Goal: Complete application form: Complete application form

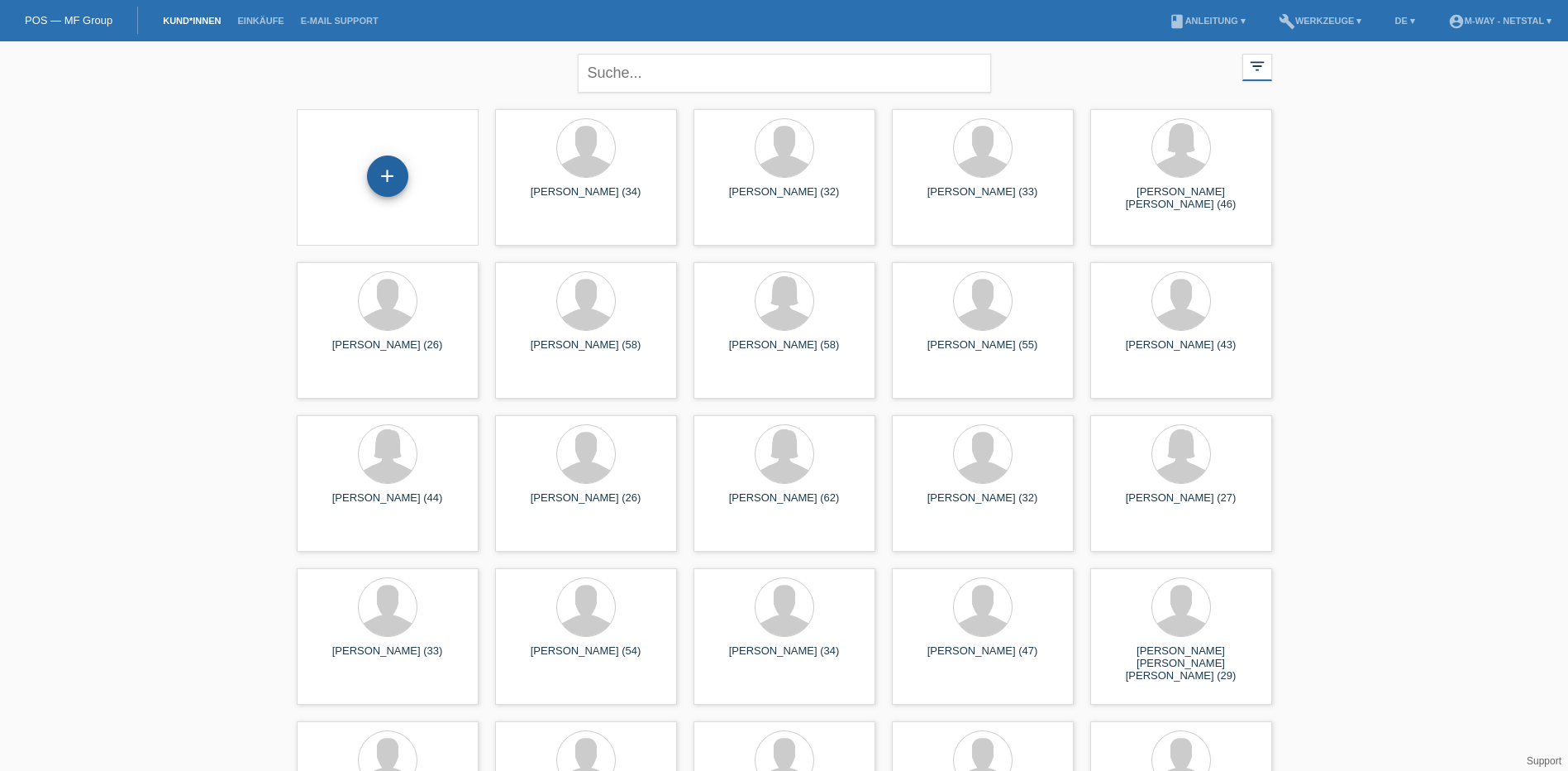
click at [378, 165] on div "+" at bounding box center [387, 176] width 41 height 41
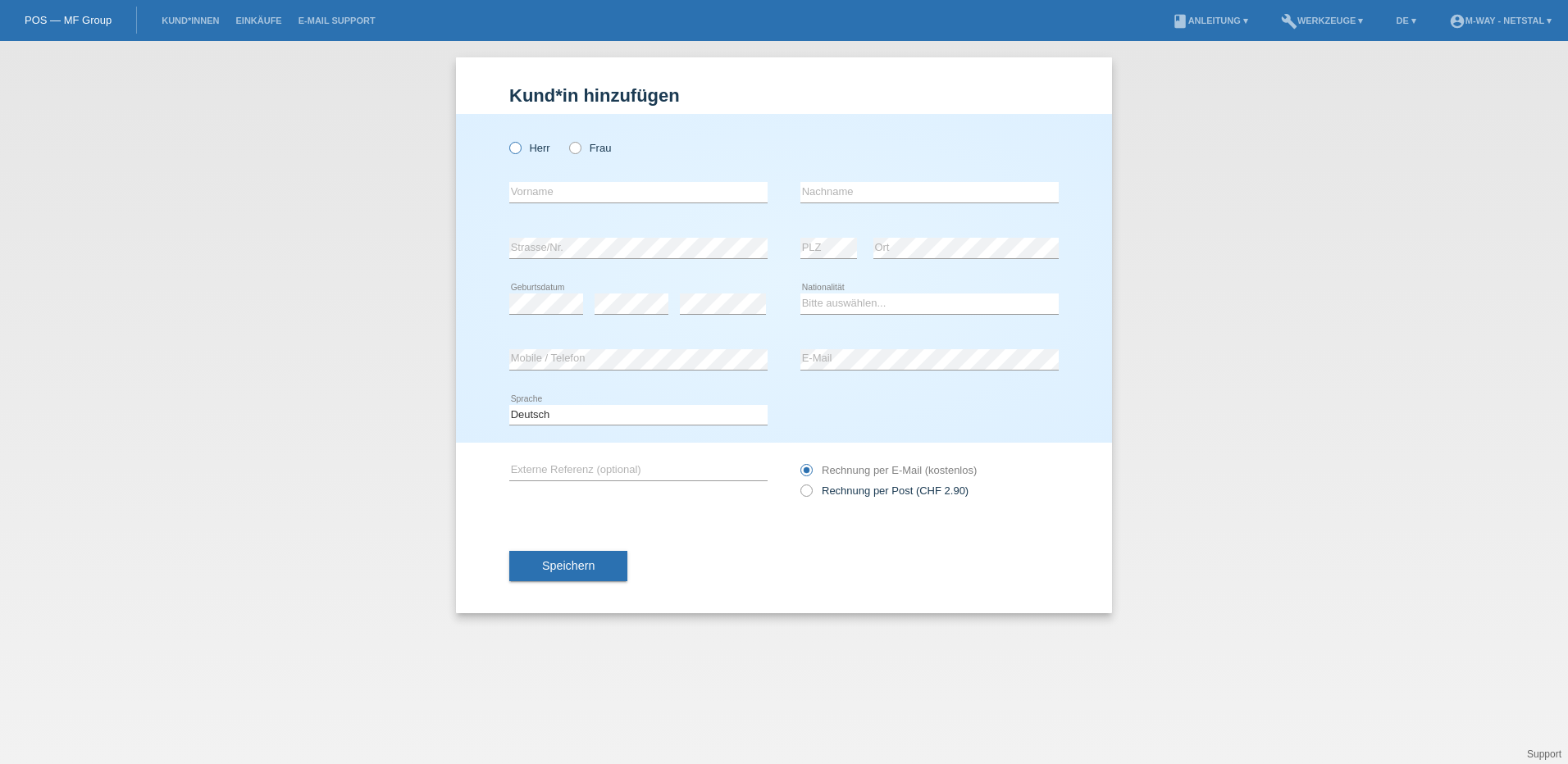
click at [506, 139] on icon at bounding box center [506, 139] width 0 height 0
click at [515, 149] on input "Herr" at bounding box center [514, 147] width 10 height 10
radio input "true"
click at [599, 201] on input "text" at bounding box center [638, 192] width 258 height 21
type input "Muris"
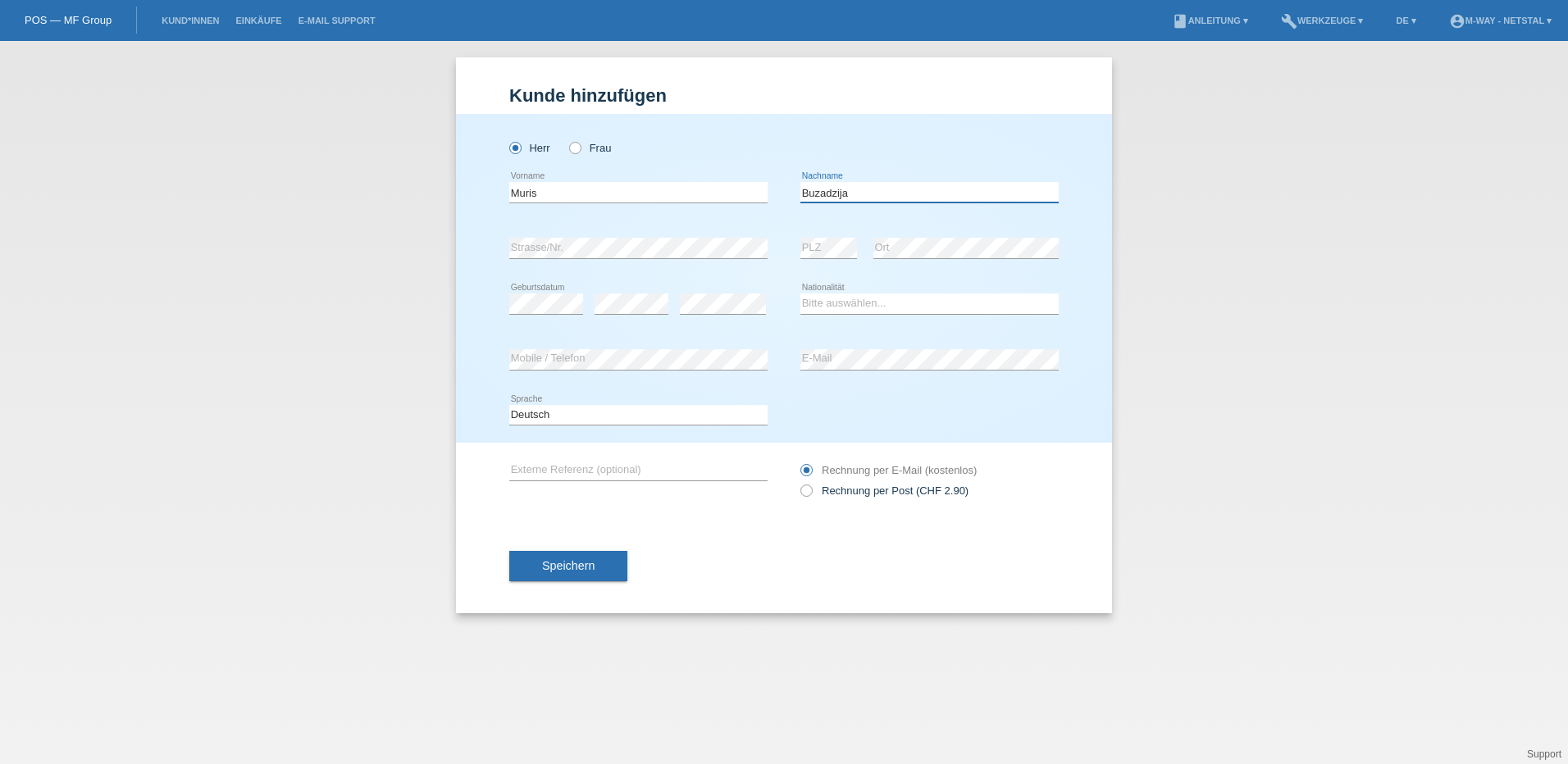
type input "Buzadzija"
click at [556, 289] on div "error Geburtsdatum" at bounding box center [546, 304] width 74 height 56
click at [555, 314] on icon at bounding box center [546, 314] width 74 height 1
click at [877, 302] on select "Bitte auswählen... Schweiz Deutschland Liechtenstein Österreich ------------ Af…" at bounding box center [929, 303] width 258 height 20
select select "CH"
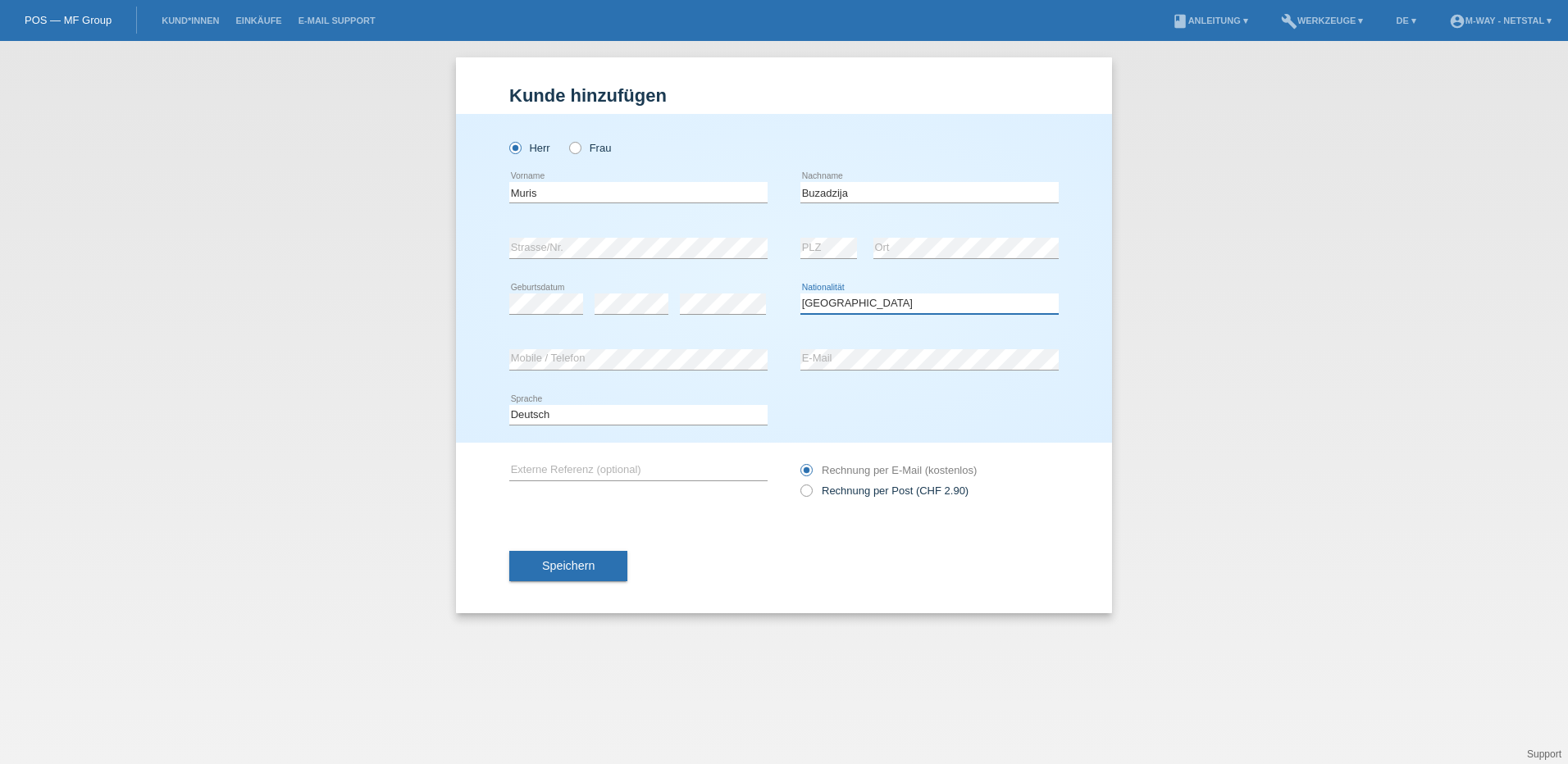
click at [801, 293] on select "Bitte auswählen... Schweiz Deutschland Liechtenstein Österreich ------------ Af…" at bounding box center [929, 303] width 258 height 20
click at [546, 562] on span "Speichern" at bounding box center [567, 565] width 52 height 13
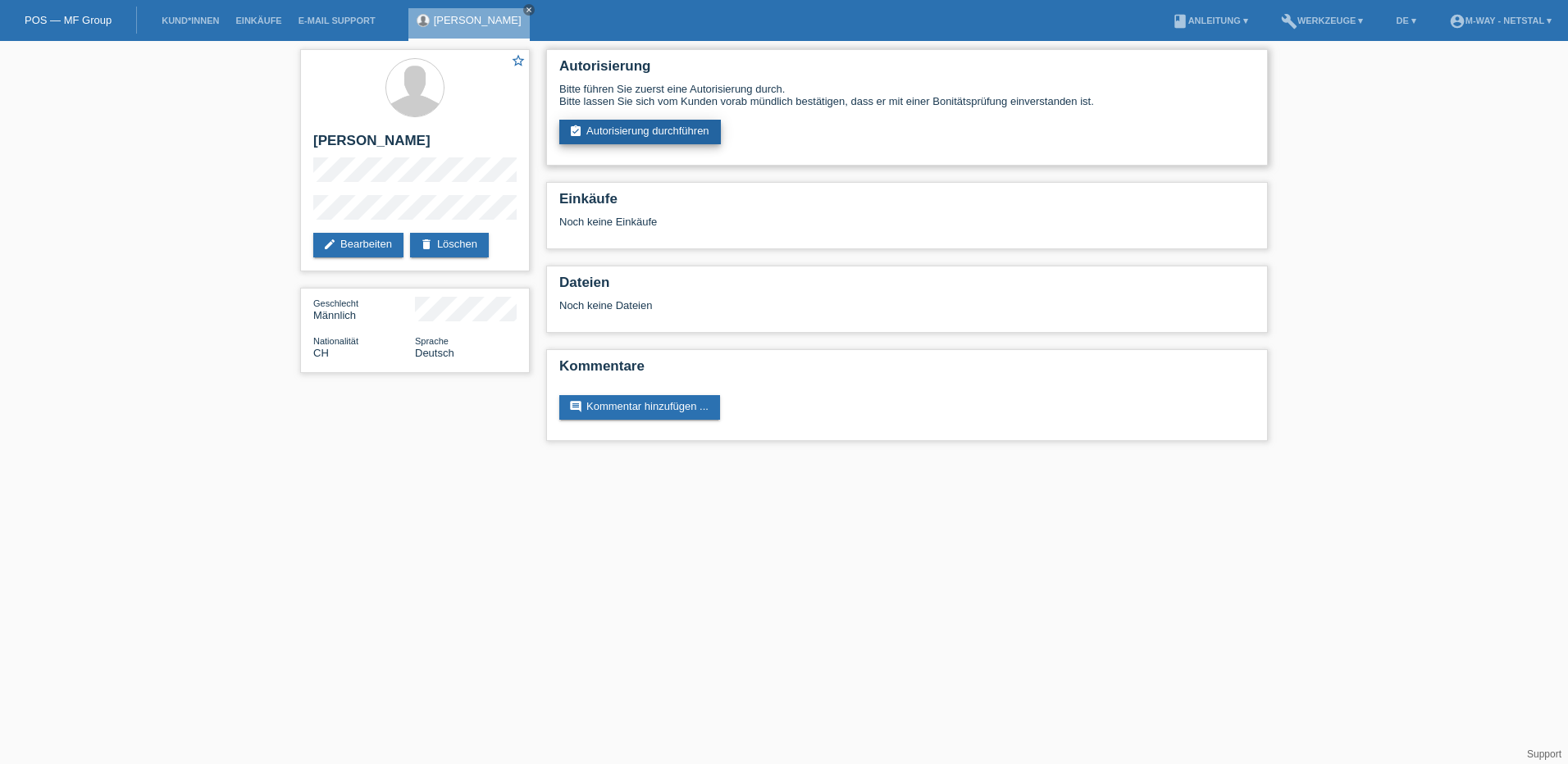
click at [659, 143] on link "assignment_turned_in Autorisierung durchführen" at bounding box center [640, 132] width 162 height 25
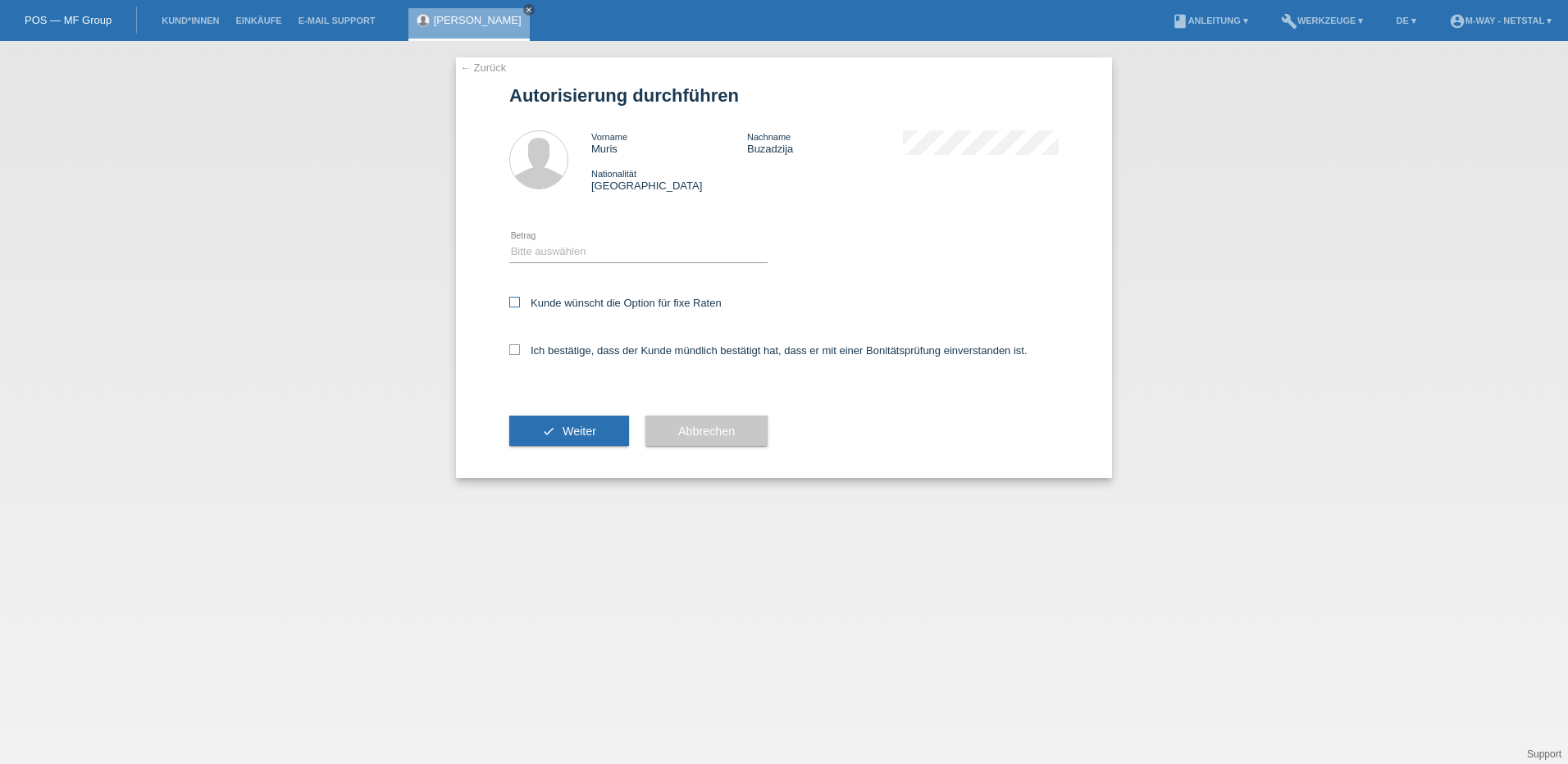
click at [571, 304] on label "Kunde wünscht die Option für fixe Raten" at bounding box center [615, 303] width 212 height 12
click at [520, 304] on input "Kunde wünscht die Option für fixe Raten" at bounding box center [514, 302] width 10 height 10
checkbox input "true"
click at [623, 251] on select "Bitte auswählen CHF 1.00 - CHF 499.00 CHF 500.00 - CHF 1'999.00 CHF 2'000.00 - …" at bounding box center [638, 251] width 258 height 20
select select "3"
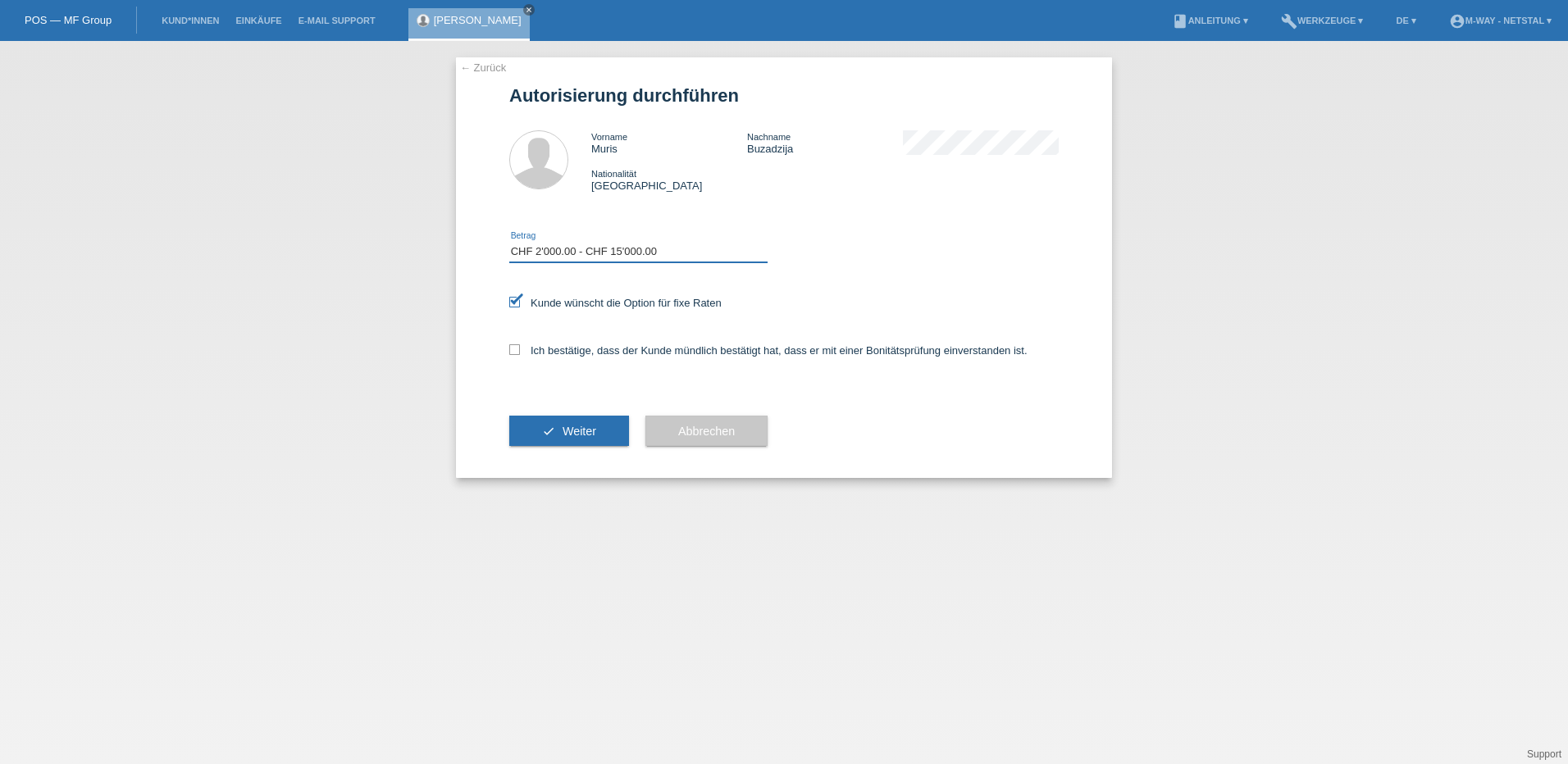
click at [509, 242] on select "Bitte auswählen CHF 1.00 - CHF 499.00 CHF 500.00 - CHF 1'999.00 CHF 2'000.00 - …" at bounding box center [638, 251] width 258 height 20
click at [590, 355] on label "Ich bestätige, dass der Kunde mündlich bestätigt hat, dass er mit einer Bonität…" at bounding box center [768, 350] width 518 height 12
click at [520, 355] on input "Ich bestätige, dass der Kunde mündlich bestätigt hat, dass er mit einer Bonität…" at bounding box center [514, 349] width 10 height 10
checkbox input "true"
click at [582, 440] on button "check Weiter" at bounding box center [569, 431] width 120 height 31
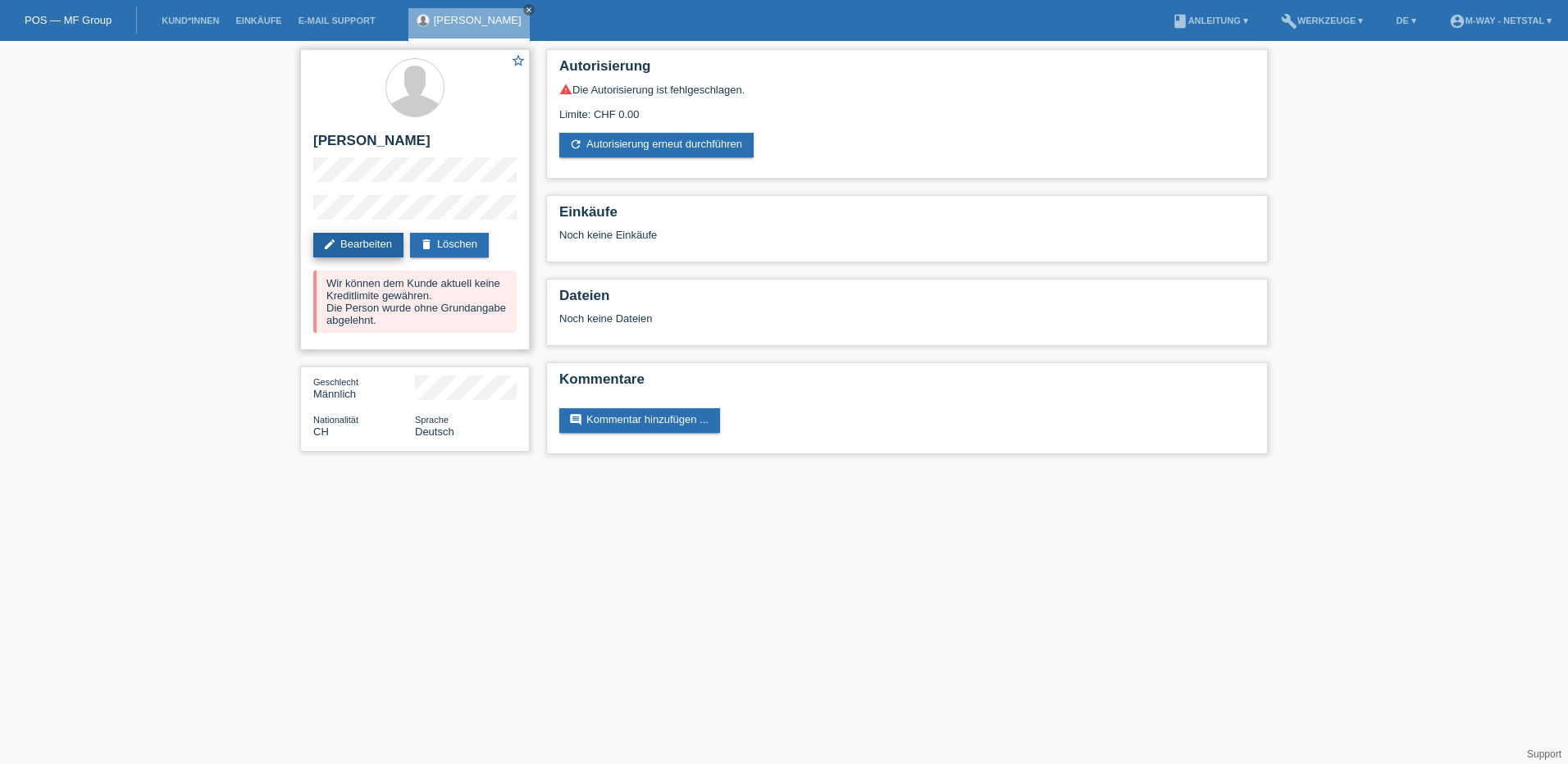
click at [353, 251] on link "edit Bearbeiten" at bounding box center [358, 245] width 90 height 25
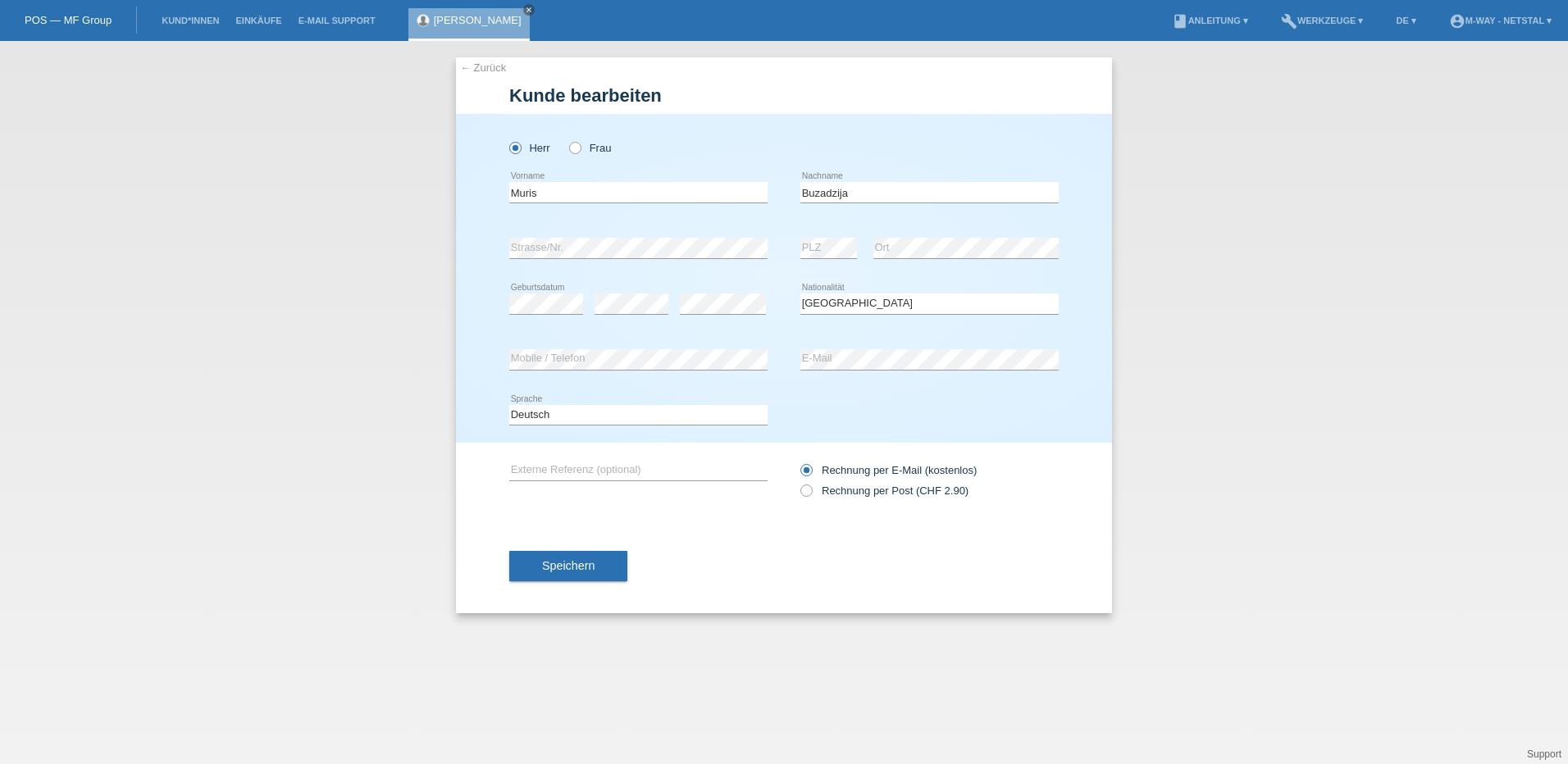
select select "CH"
click at [380, 263] on div "← Zurück Kunde bearbeiten Herr Frau Muris error Vorname error C" at bounding box center [784, 402] width 1568 height 723
click at [566, 566] on span "Speichern" at bounding box center [567, 565] width 52 height 13
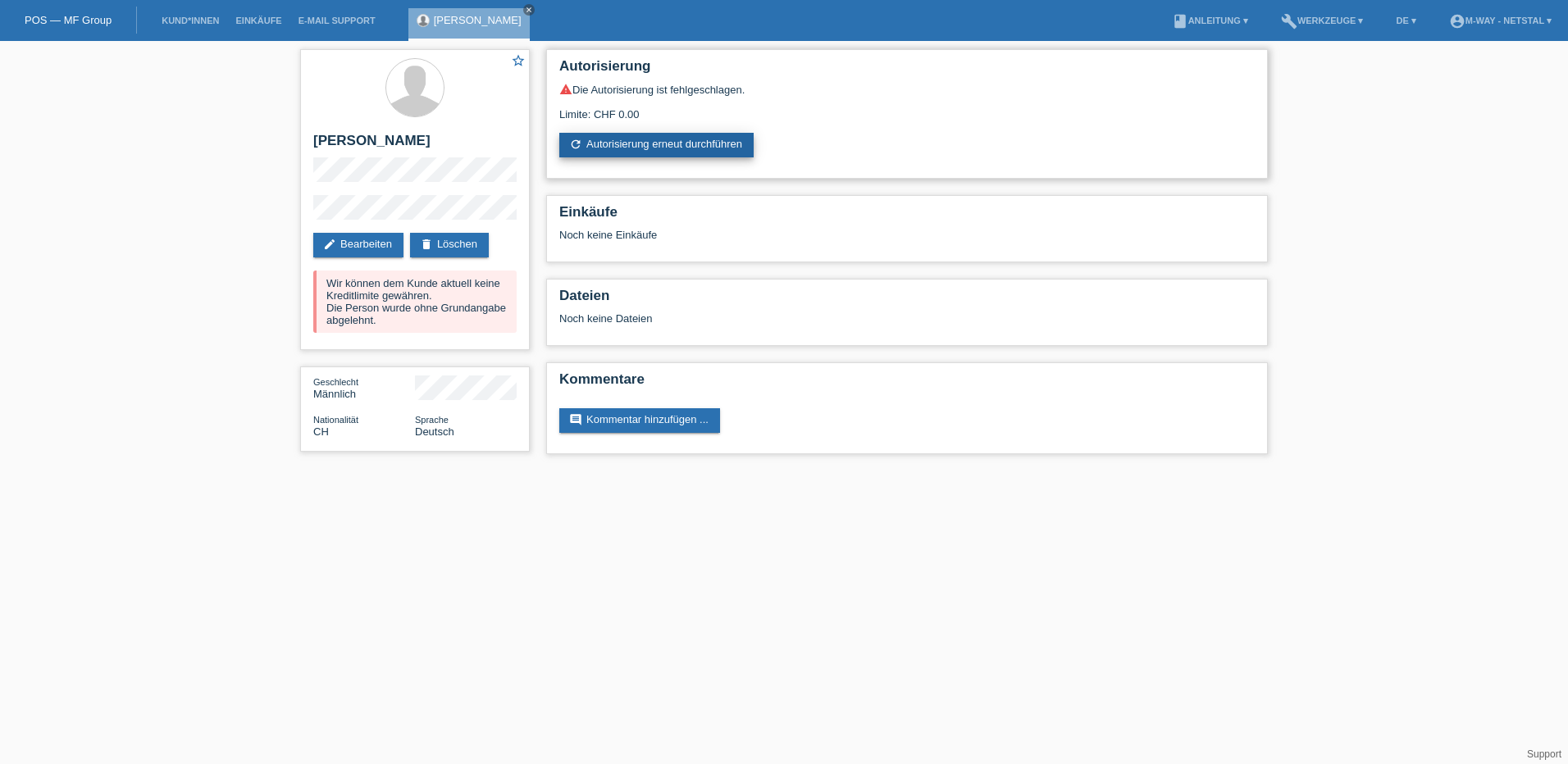
click at [698, 142] on link "refresh Autorisierung erneut durchführen" at bounding box center [656, 146] width 194 height 25
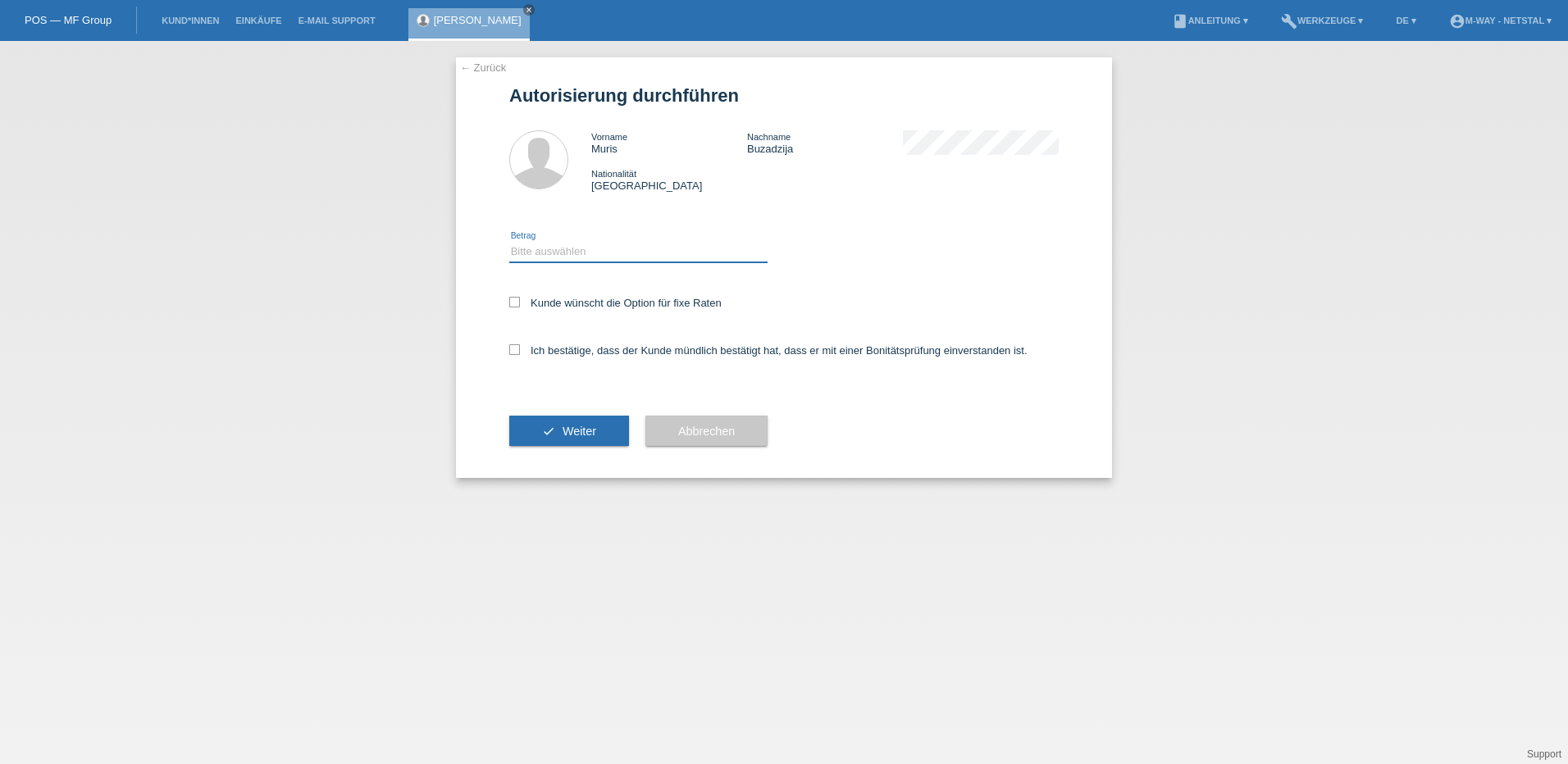
click at [640, 251] on select "Bitte auswählen CHF 1.00 - CHF 499.00 CHF 500.00 - CHF 1'999.00 CHF 2'000.00 - …" at bounding box center [638, 251] width 258 height 20
select select "3"
click at [509, 242] on select "Bitte auswählen CHF 1.00 - CHF 499.00 CHF 500.00 - CHF 1'999.00 CHF 2'000.00 - …" at bounding box center [638, 251] width 258 height 20
click at [565, 304] on label "Kunde wünscht die Option für fixe Raten" at bounding box center [615, 303] width 212 height 12
click at [520, 304] on input "Kunde wünscht die Option für fixe Raten" at bounding box center [514, 302] width 10 height 10
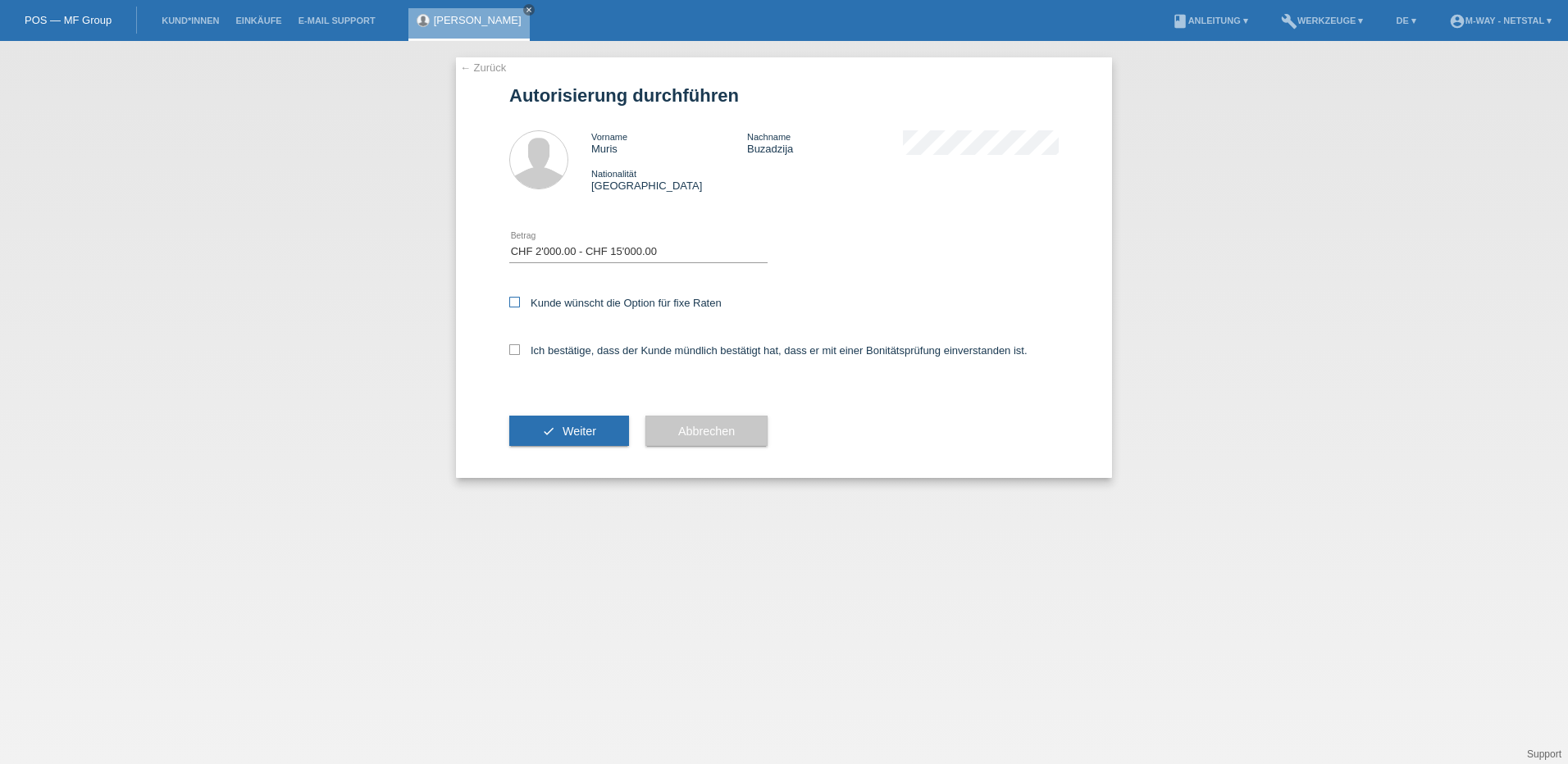
checkbox input "true"
click at [563, 340] on div "Ich bestätige, dass der Kunde mündlich bestätigt hat, dass er mit einer Bonität…" at bounding box center [784, 355] width 549 height 56
click at [563, 346] on label "Ich bestätige, dass der Kunde mündlich bestätigt hat, dass er mit einer Bonität…" at bounding box center [768, 350] width 518 height 12
click at [520, 346] on input "Ich bestätige, dass der Kunde mündlich bestätigt hat, dass er mit einer Bonität…" at bounding box center [514, 349] width 10 height 10
checkbox input "true"
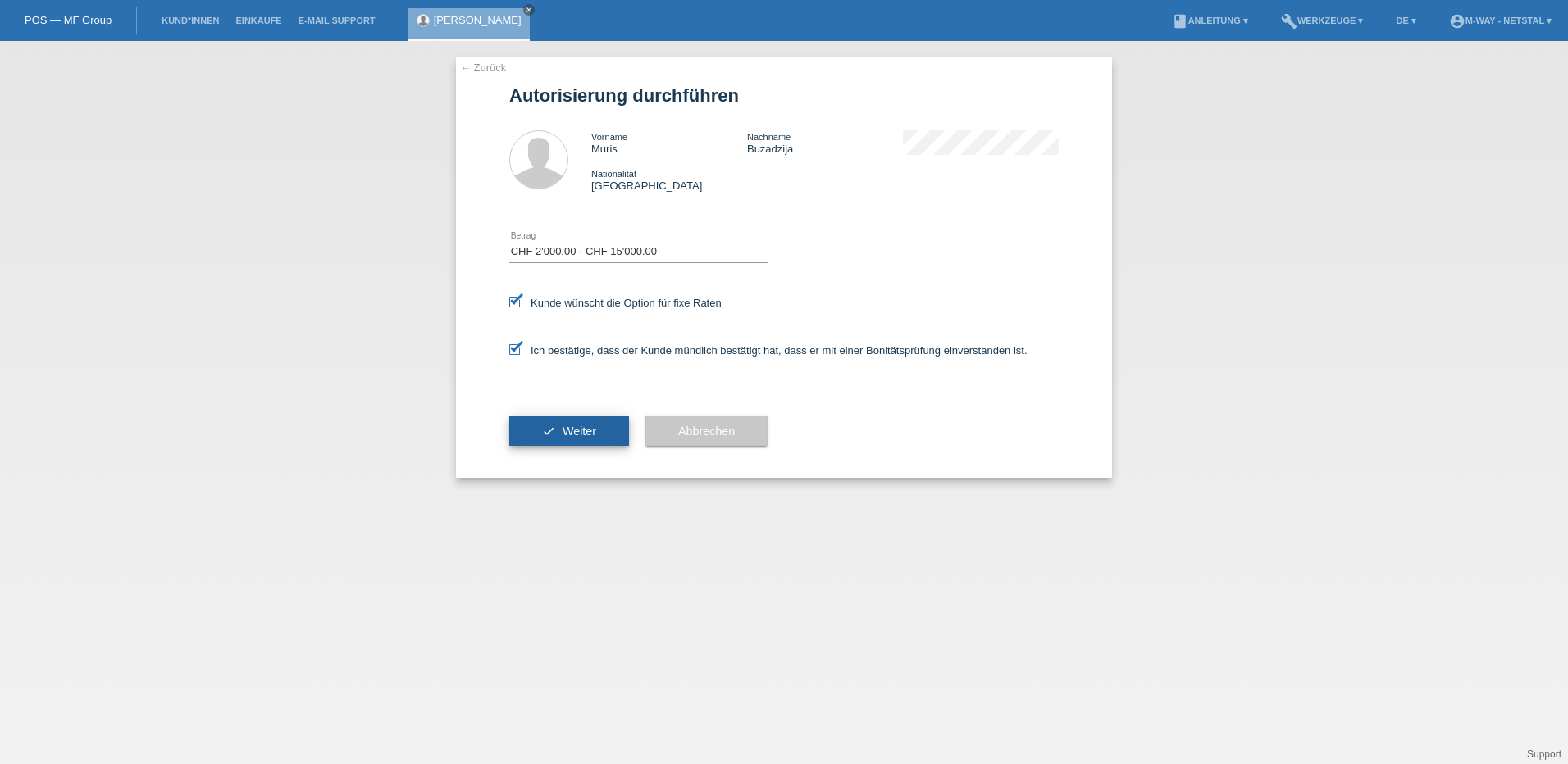
click at [555, 417] on button "check Weiter" at bounding box center [569, 431] width 120 height 31
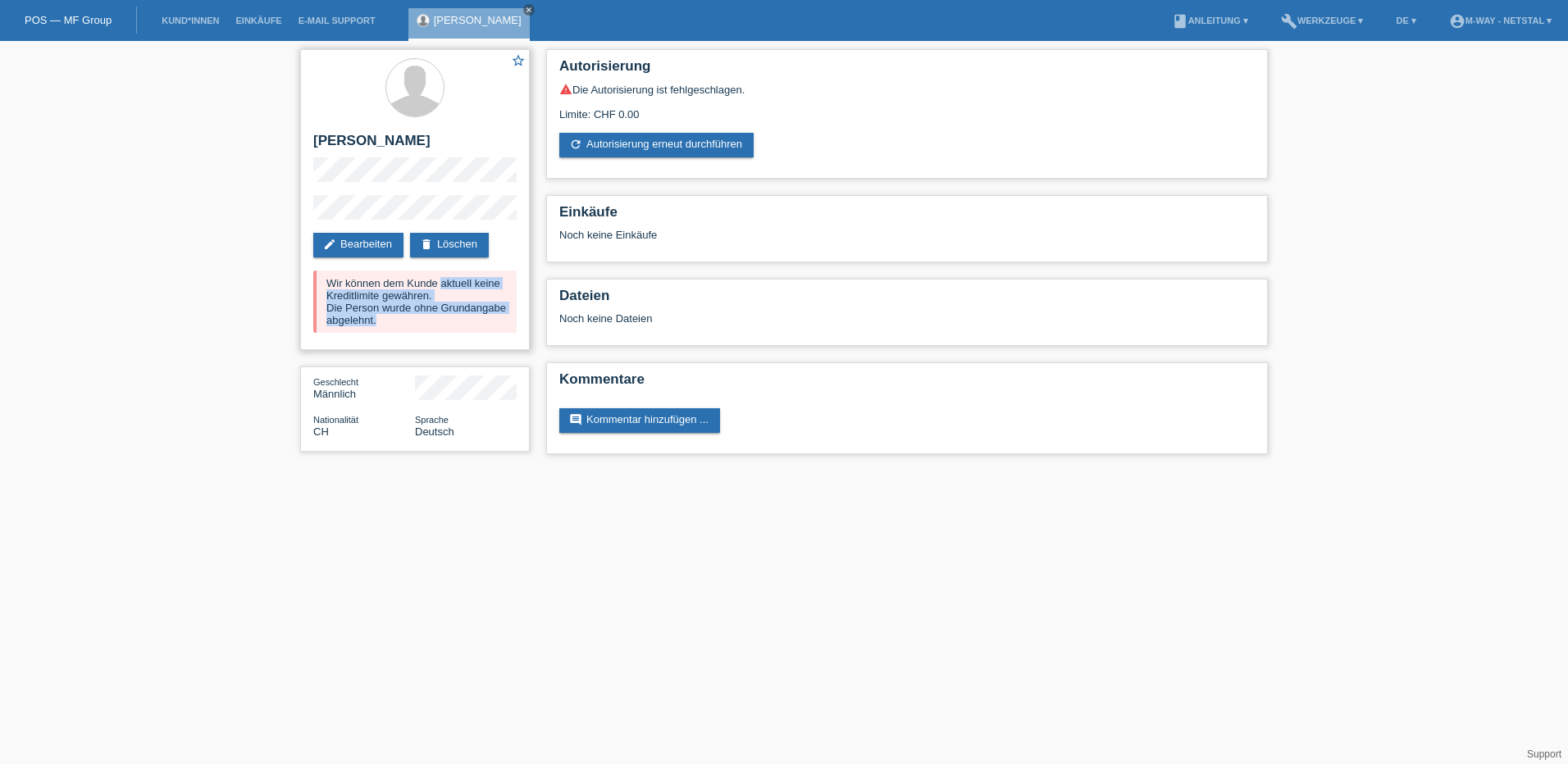
drag, startPoint x: 327, startPoint y: 280, endPoint x: 447, endPoint y: 343, distance: 135.5
click at [447, 343] on div "star_border [PERSON_NAME] edit Bearbeiten delete Löschen Wir können dem Kunde a…" at bounding box center [414, 200] width 229 height 301
click at [393, 262] on div "star_border [PERSON_NAME] edit Bearbeiten delete Löschen Wir können dem Kunde a…" at bounding box center [414, 200] width 229 height 301
